Goal: Information Seeking & Learning: Check status

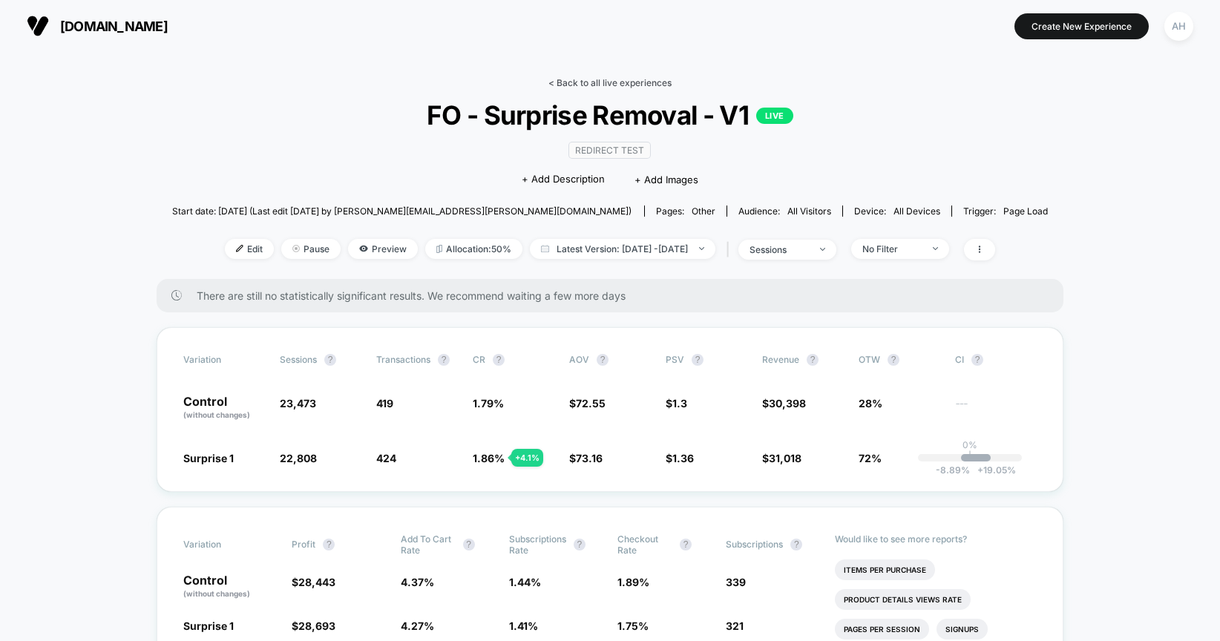
click at [611, 81] on link "< Back to all live experiences" at bounding box center [609, 82] width 123 height 11
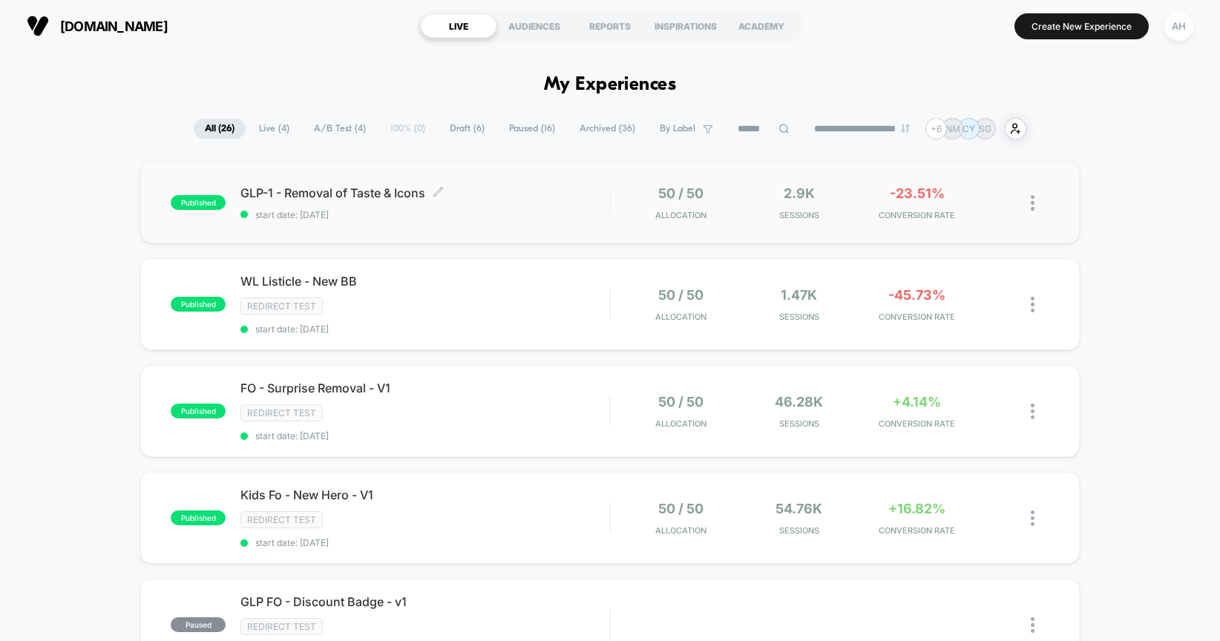
click at [521, 209] on span "start date: [DATE]" at bounding box center [424, 214] width 369 height 11
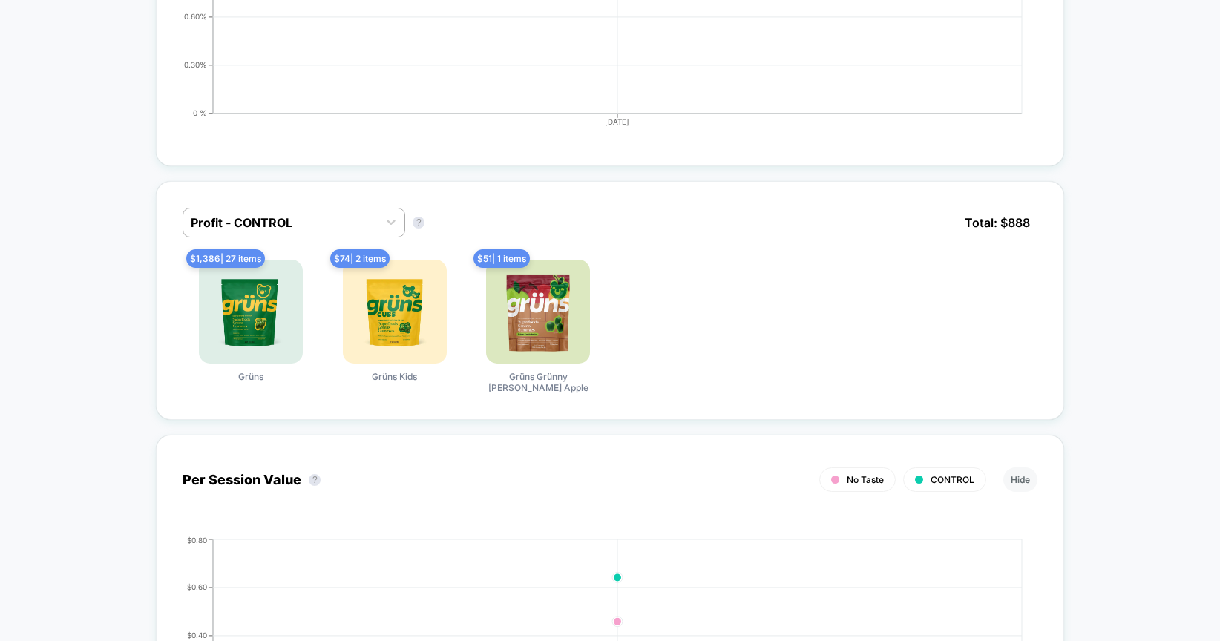
scroll to position [821, 0]
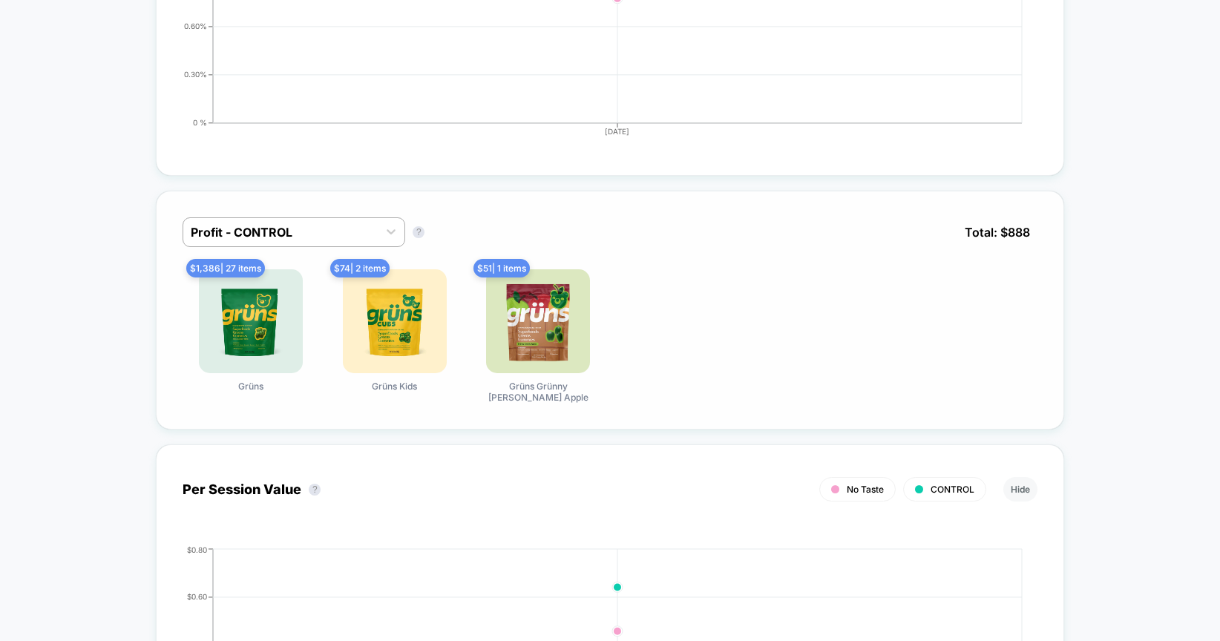
click at [294, 254] on div "Profit - CONTROL Profit - CONTROL ? Total: $ 888" at bounding box center [610, 243] width 855 height 52
click at [312, 243] on div "Profit - CONTROL" at bounding box center [280, 232] width 194 height 24
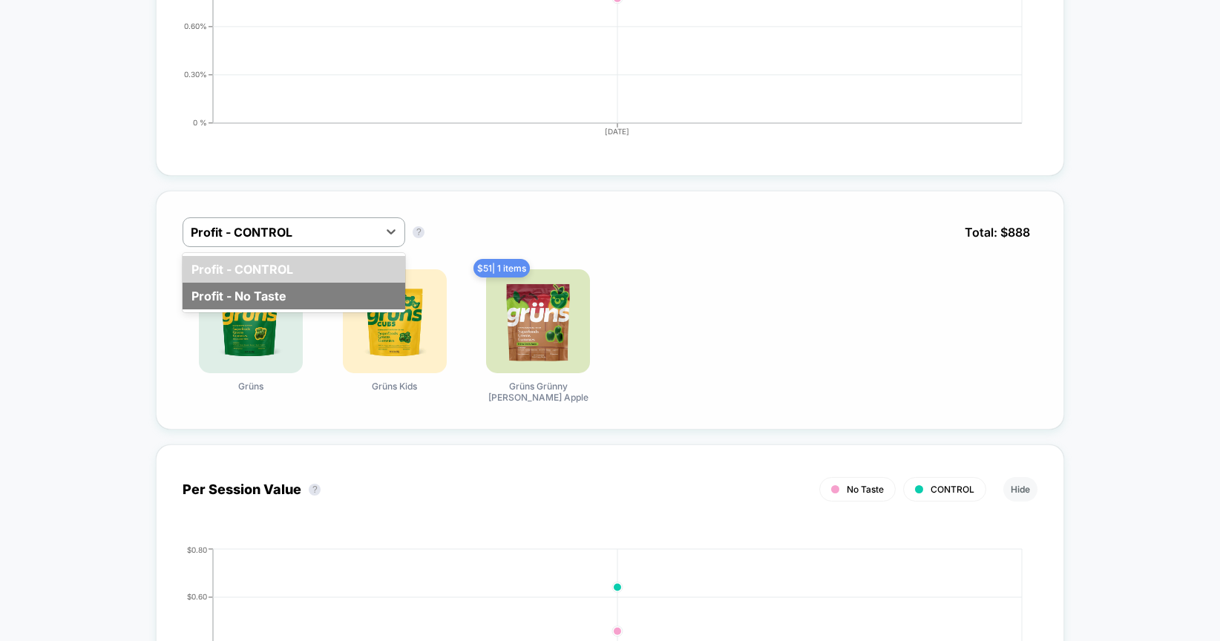
click at [281, 300] on div "Profit - No Taste" at bounding box center [294, 296] width 223 height 27
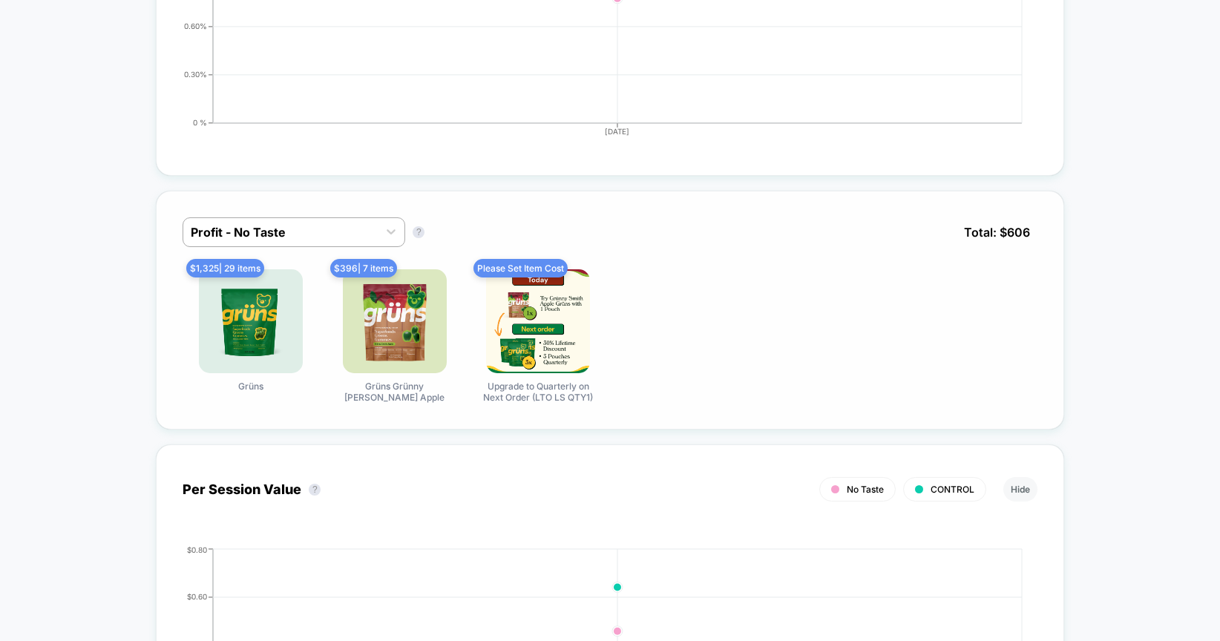
click at [289, 226] on div at bounding box center [281, 232] width 180 height 18
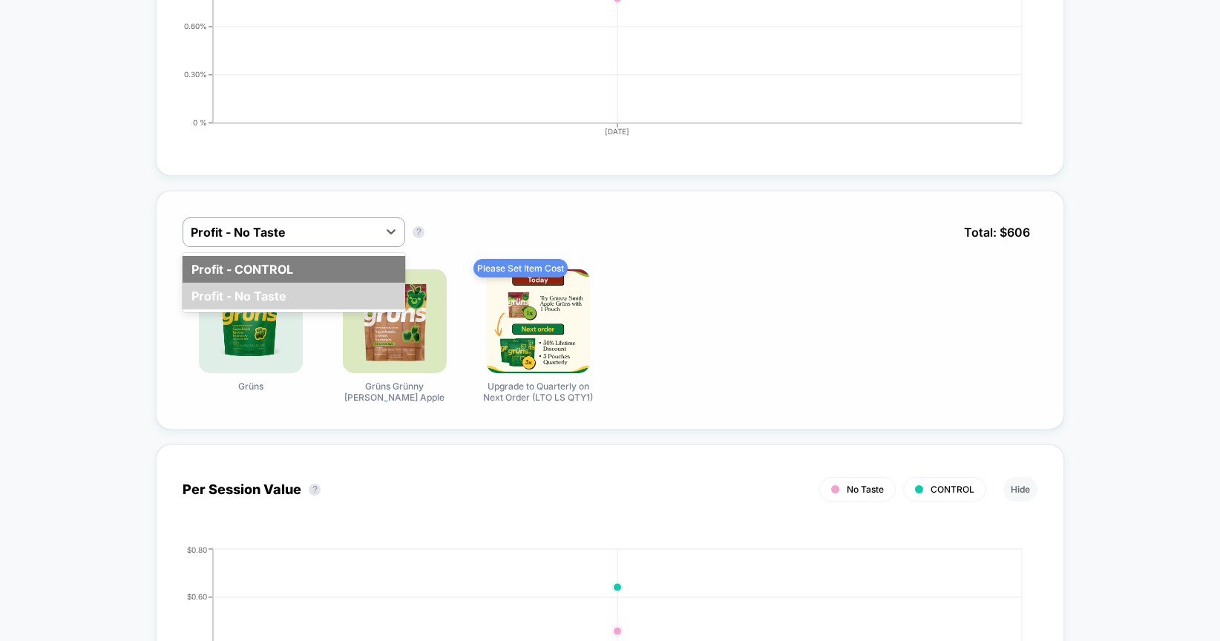
click at [286, 257] on div "Profit - CONTROL" at bounding box center [294, 269] width 223 height 27
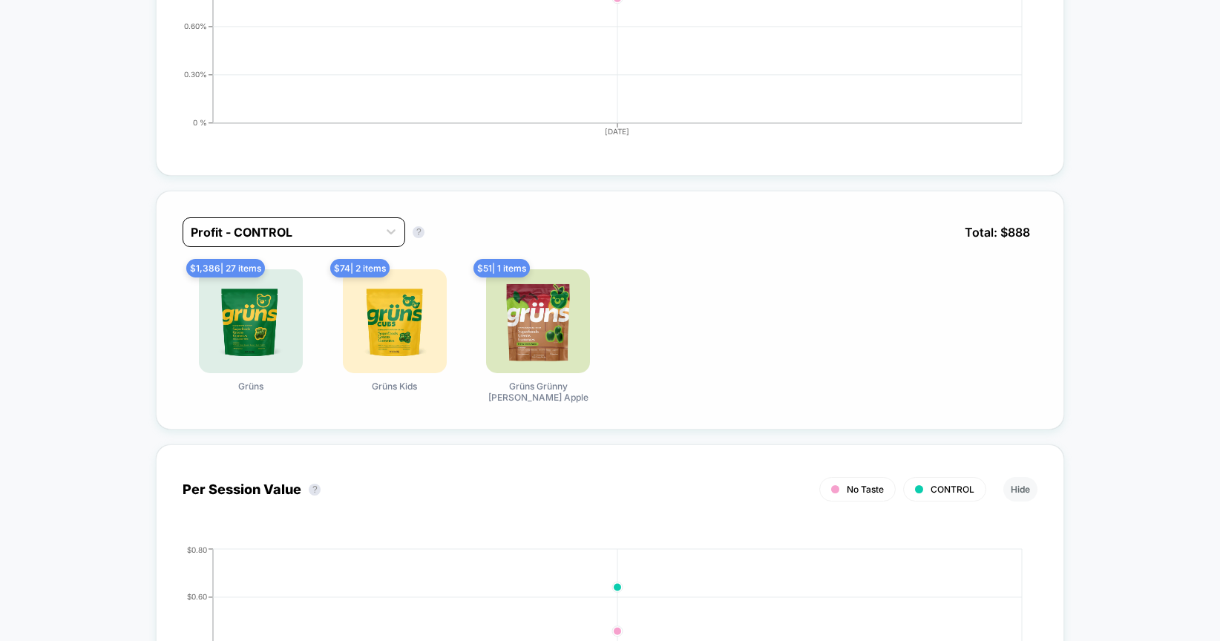
click at [306, 229] on div at bounding box center [281, 232] width 180 height 18
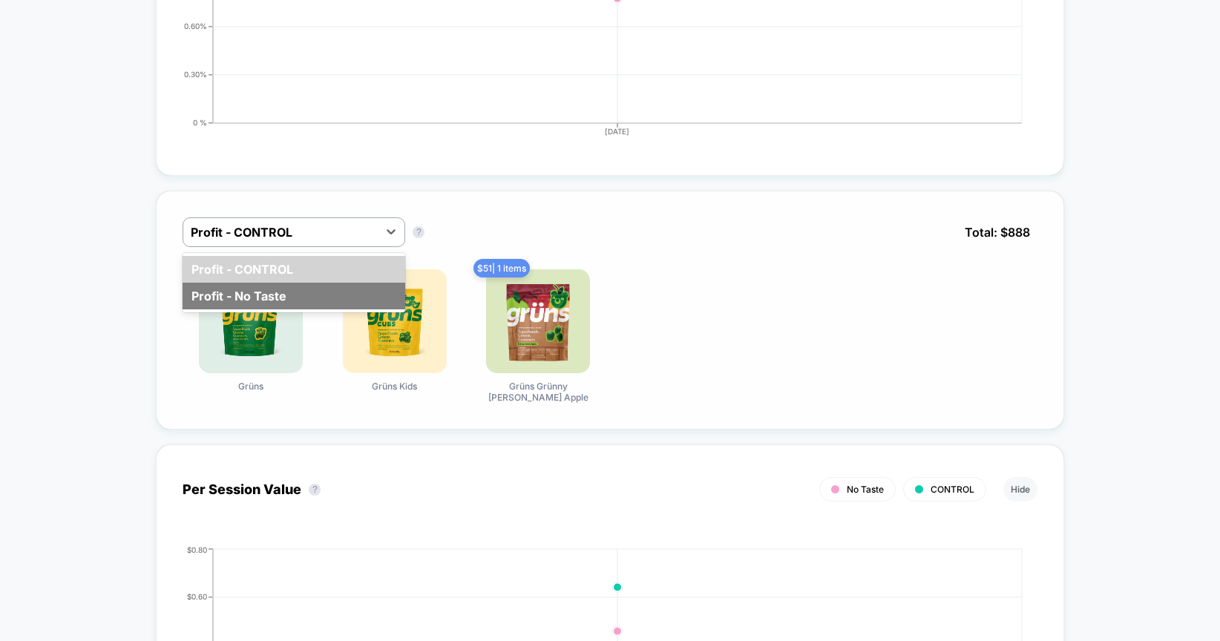
click at [291, 298] on div "Profit - No Taste" at bounding box center [294, 296] width 223 height 27
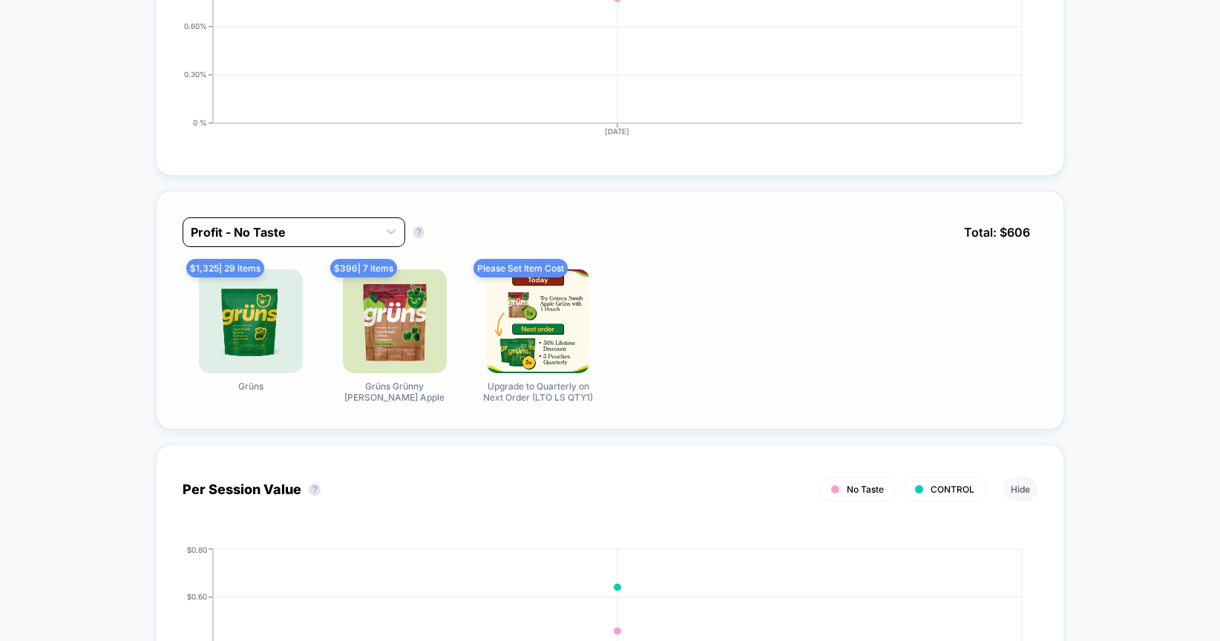
click at [300, 237] on div at bounding box center [281, 232] width 180 height 18
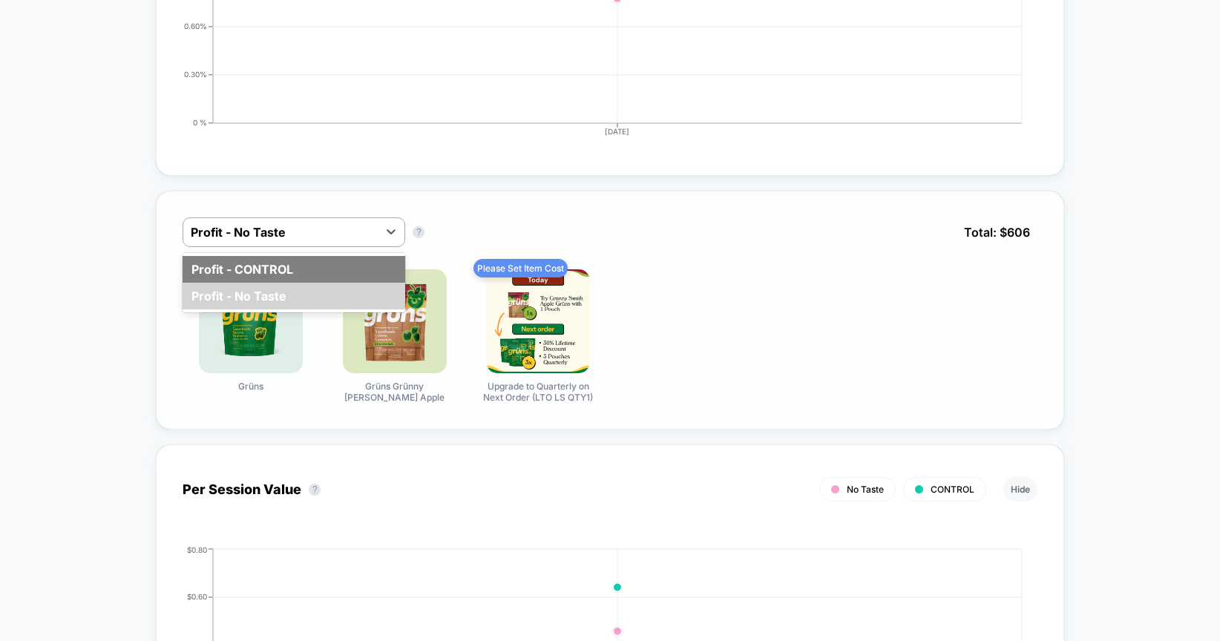
click at [297, 266] on div "Profit - CONTROL" at bounding box center [294, 269] width 223 height 27
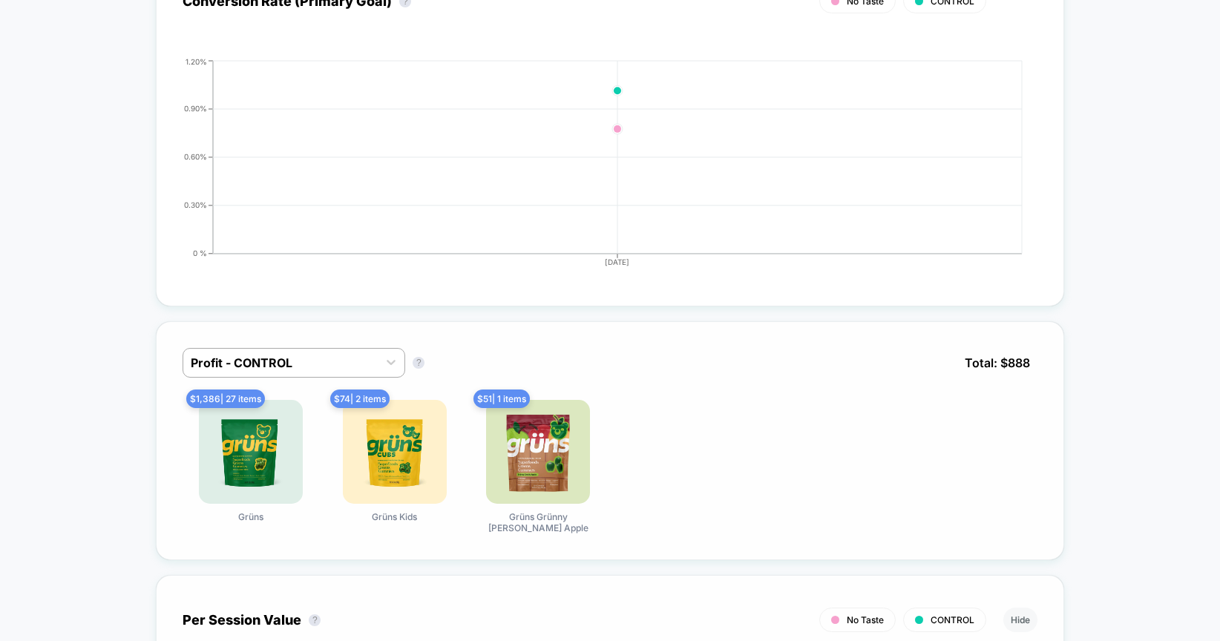
scroll to position [0, 0]
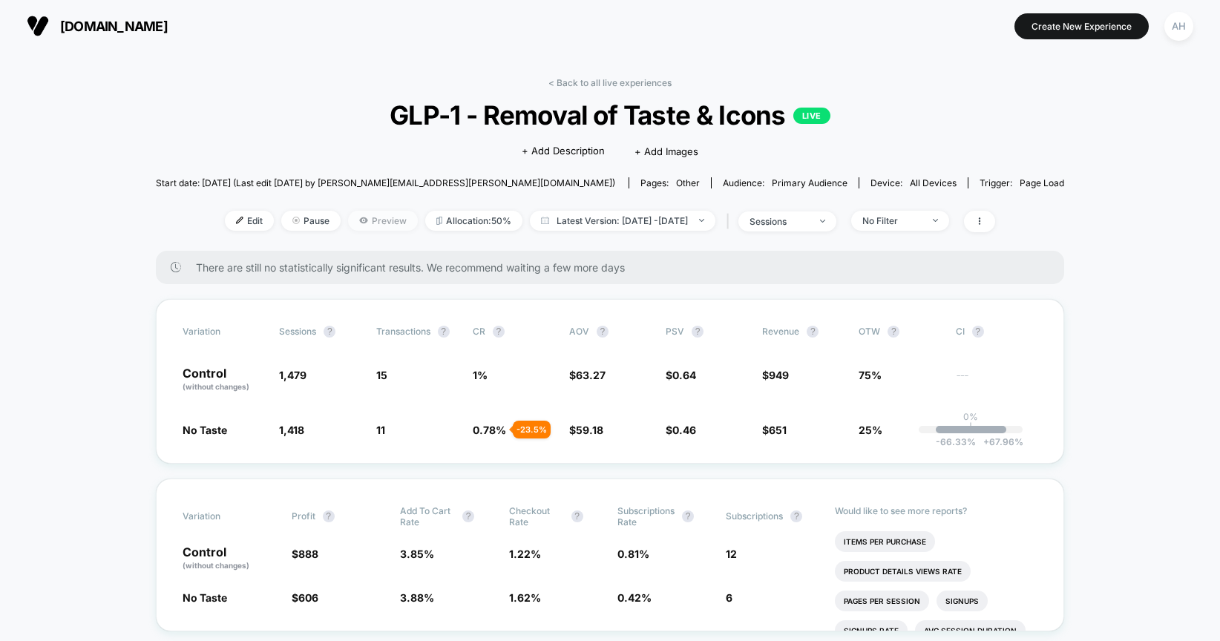
click at [349, 222] on span "Preview" at bounding box center [383, 221] width 70 height 20
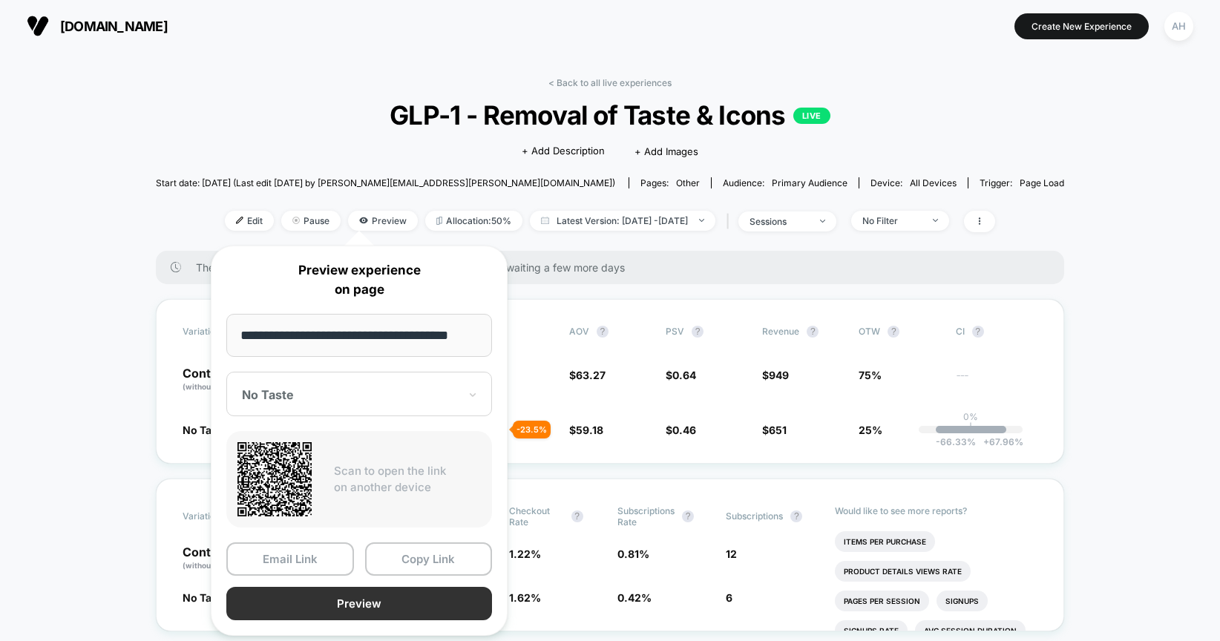
click at [330, 609] on button "Preview" at bounding box center [359, 603] width 266 height 33
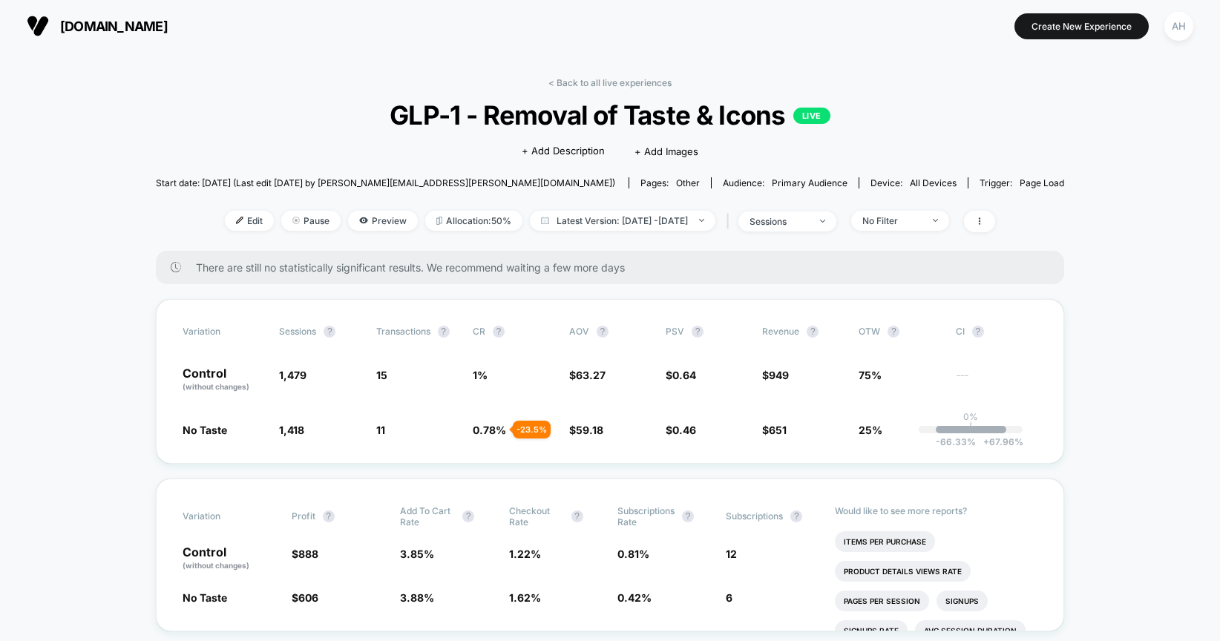
click at [571, 77] on link "< Back to all live experiences" at bounding box center [609, 82] width 123 height 11
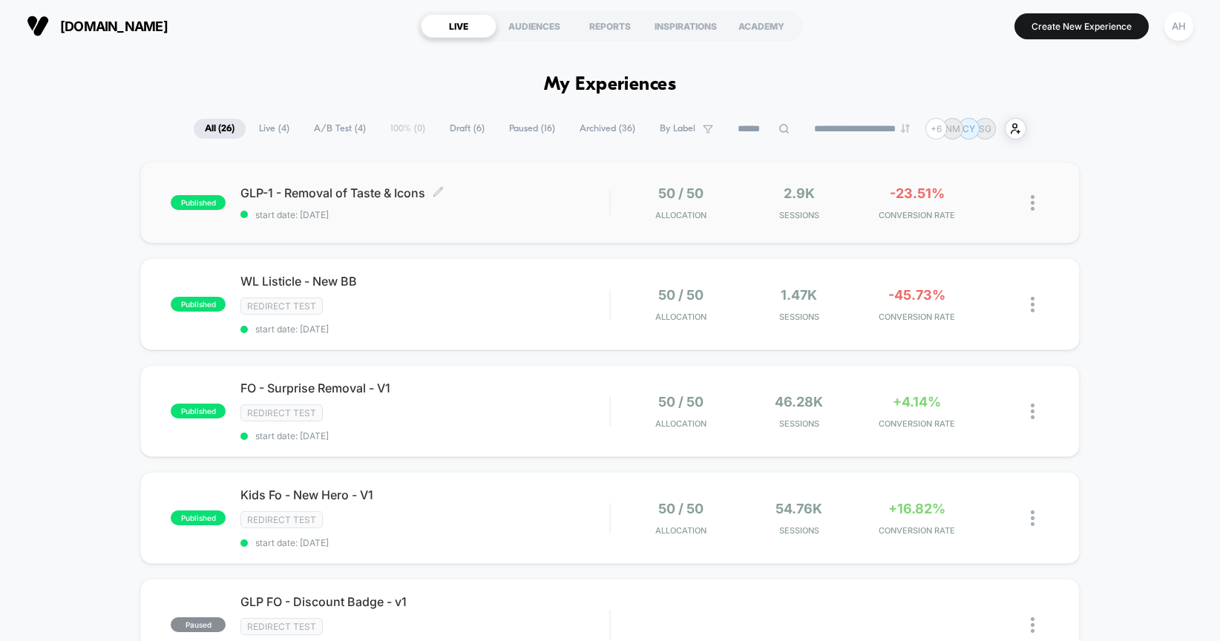
click at [530, 192] on span "GLP-1 - Removal of Taste & Icons Click to edit experience details" at bounding box center [424, 192] width 369 height 15
